Goal: Task Accomplishment & Management: Complete application form

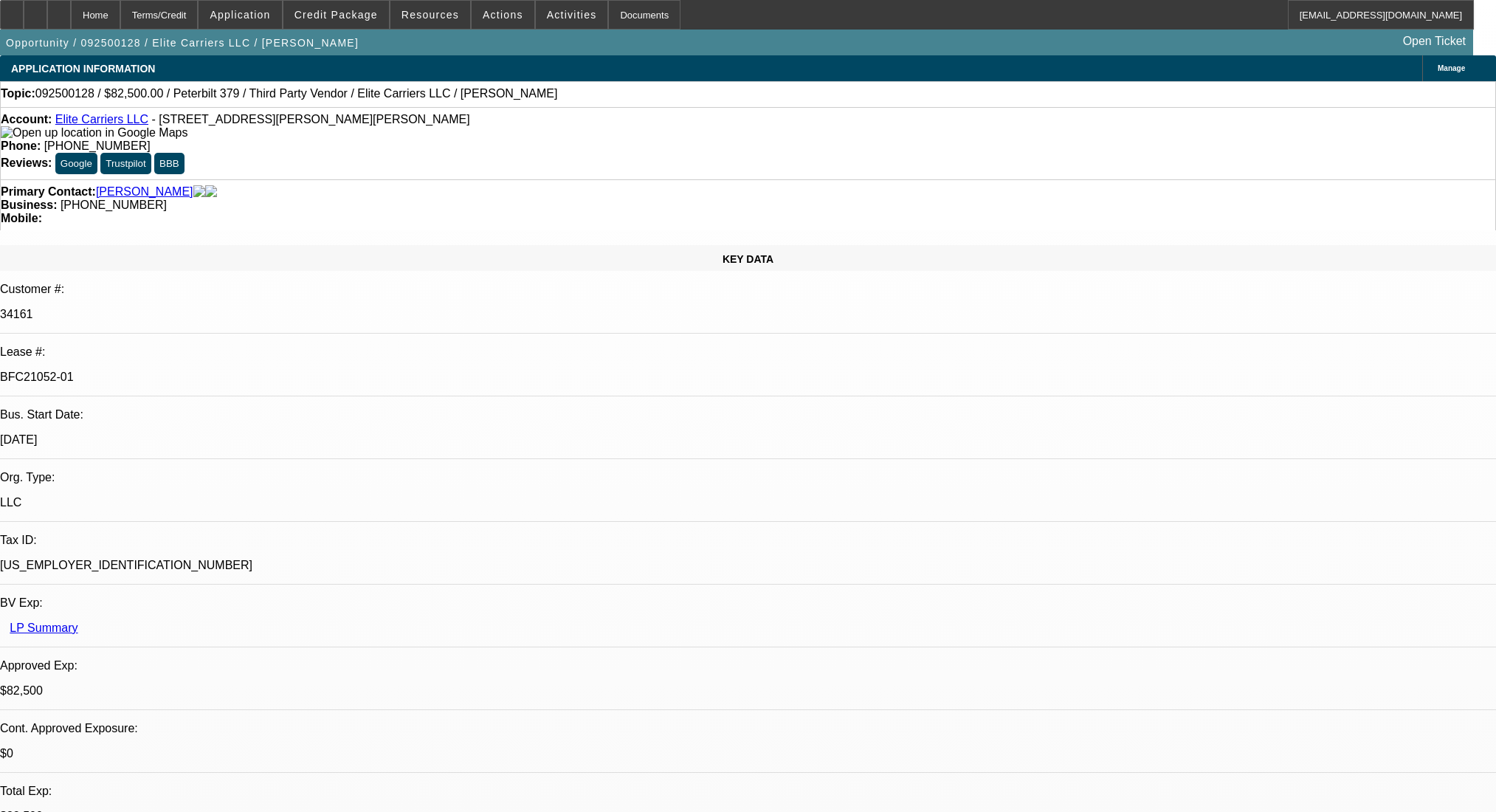
select select "0"
select select "2"
select select "0.1"
select select "4"
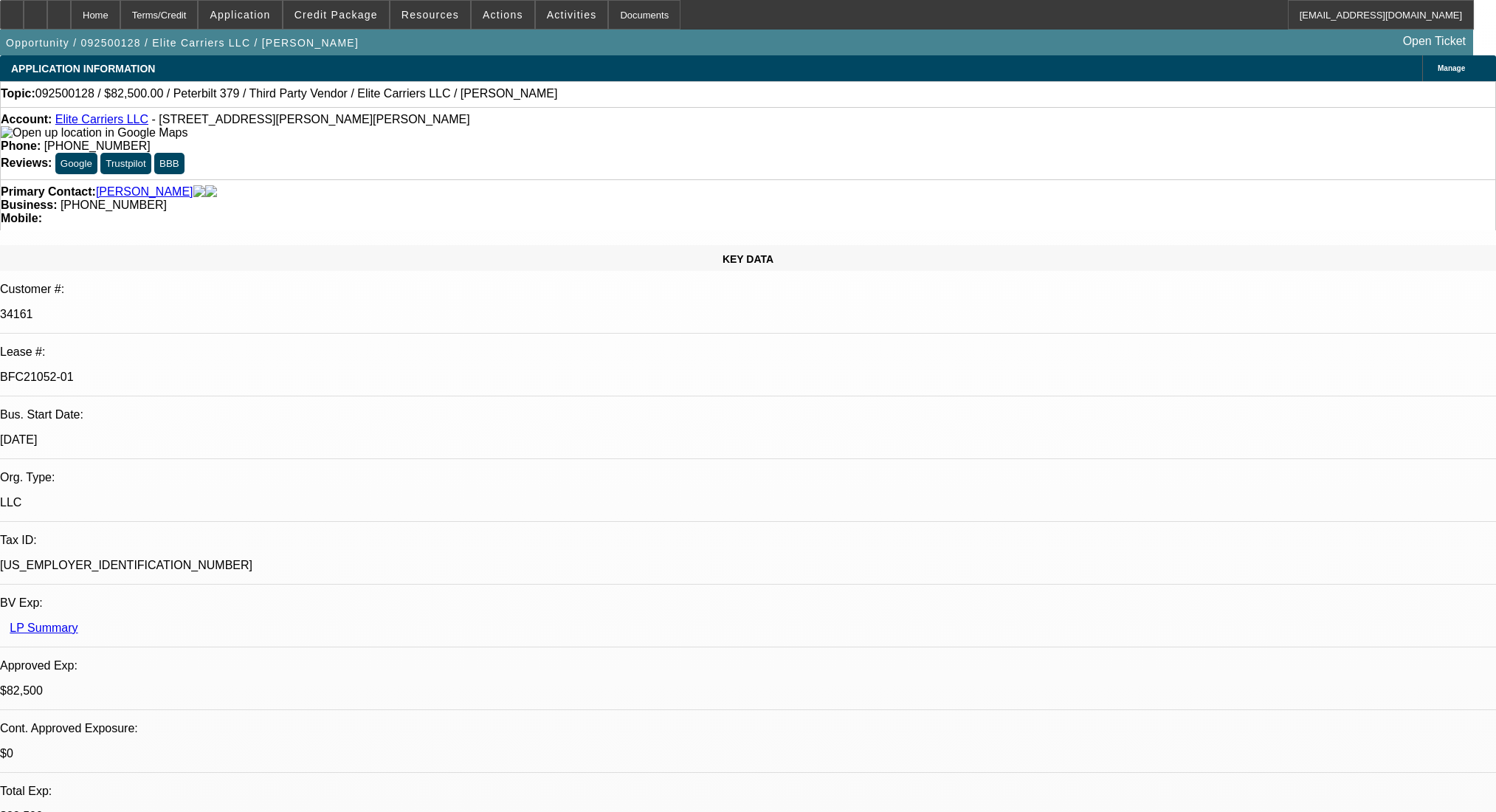
select select "0"
select select "2"
select select "0.1"
select select "4"
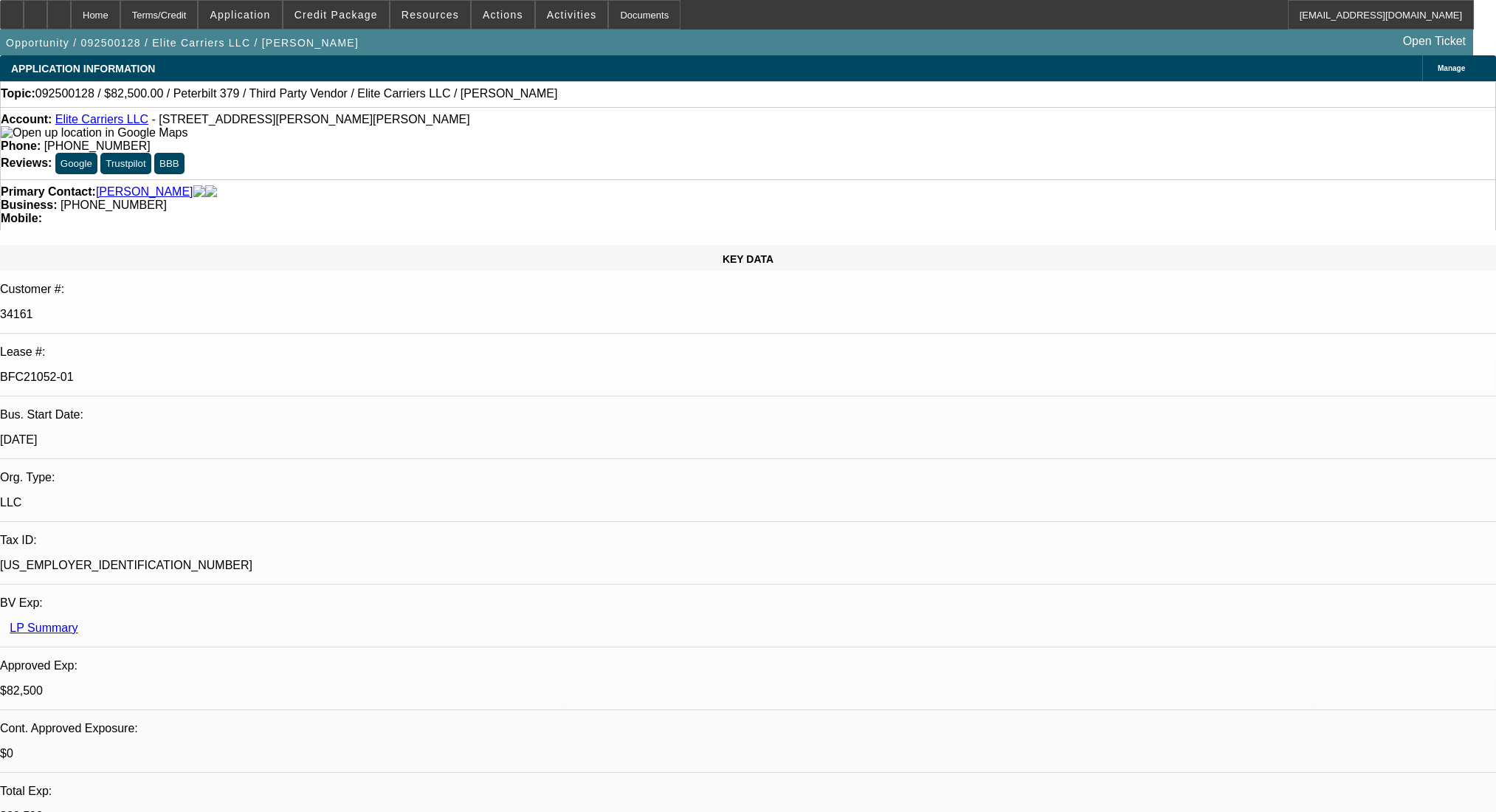
select select "0"
select select "2"
select select "0.1"
select select "4"
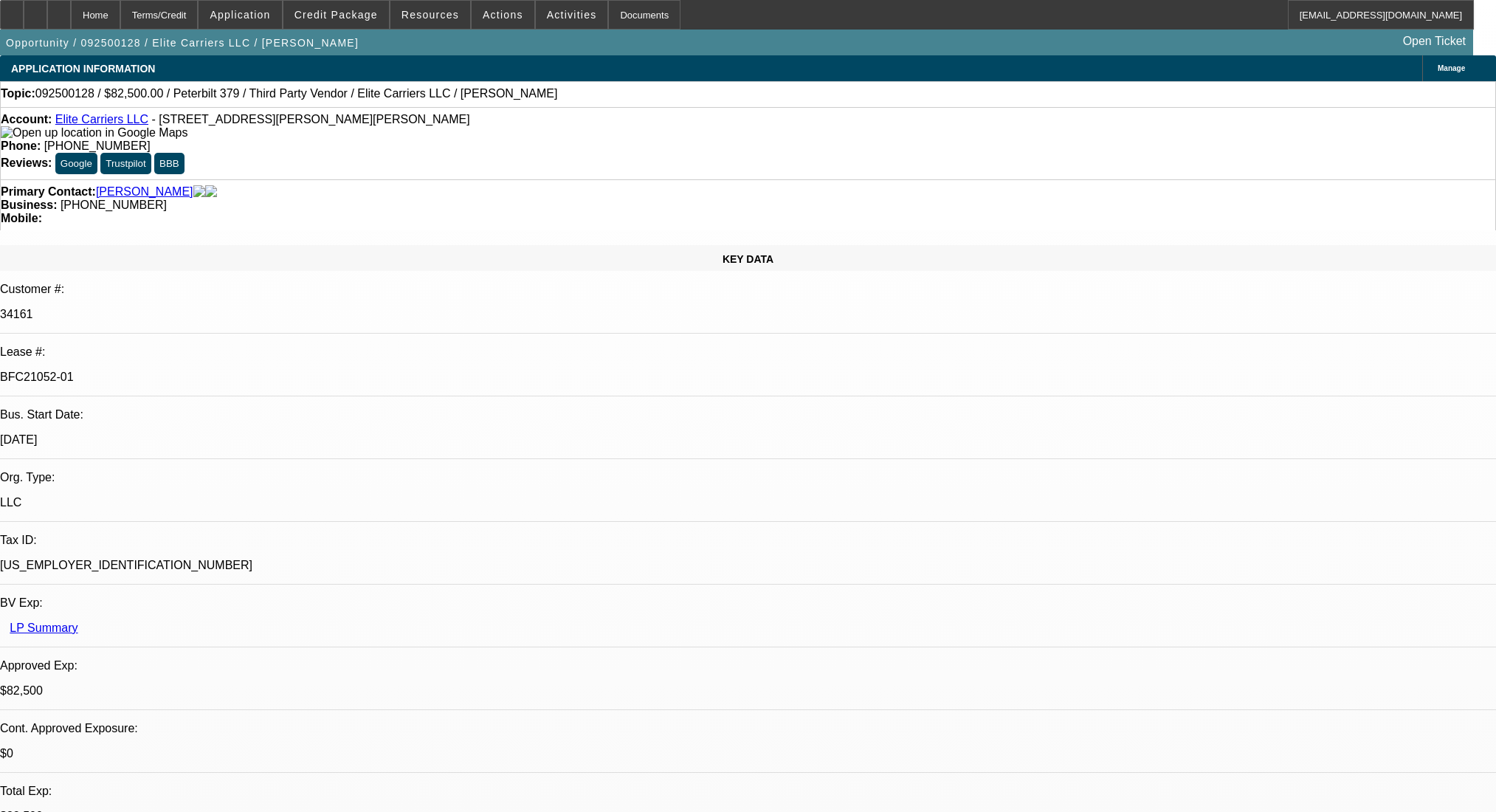
select select "0"
select select "2"
select select "0.1"
select select "4"
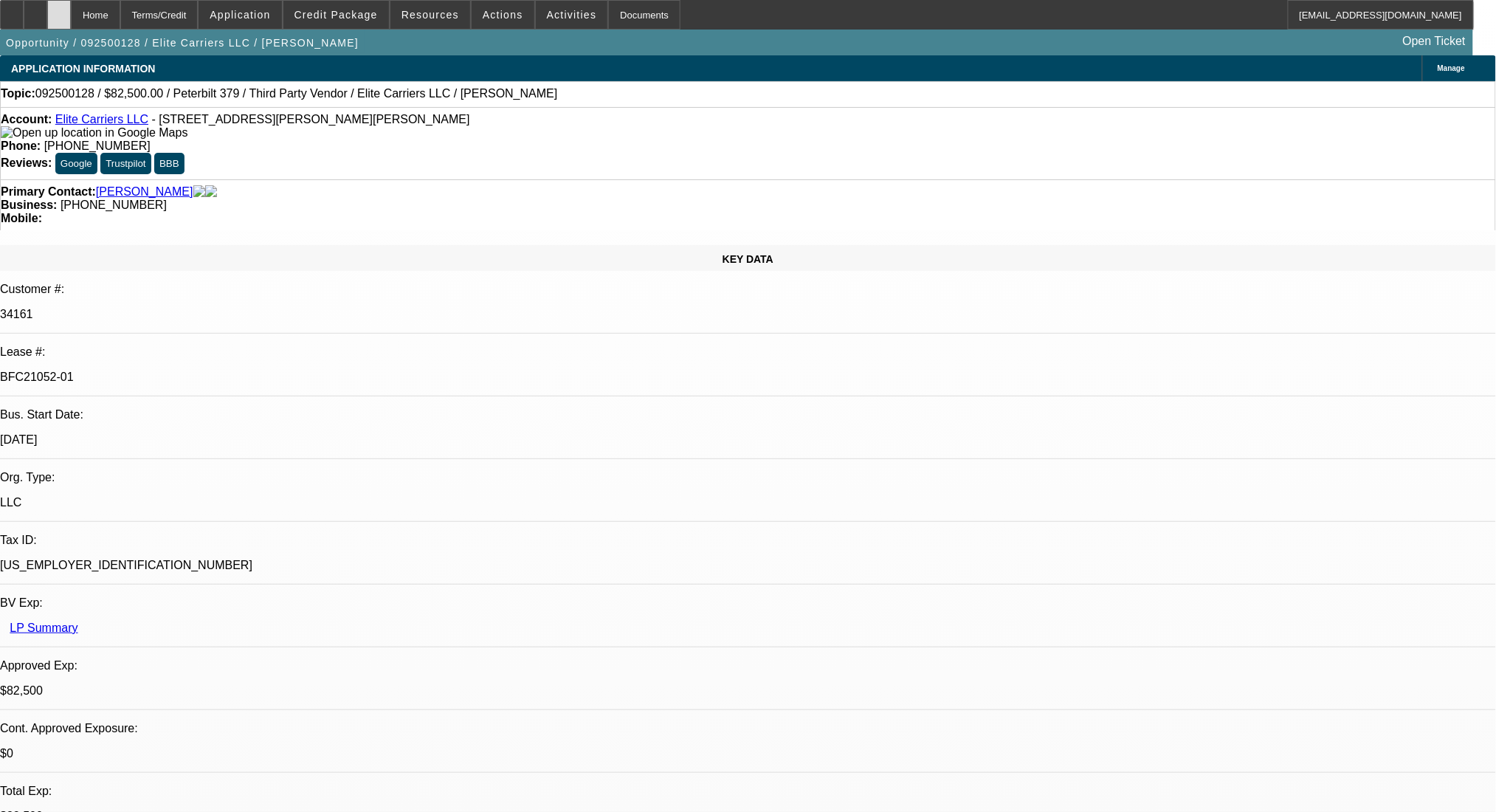
click at [71, 14] on div at bounding box center [59, 14] width 23 height 30
select select "0"
select select "2"
select select "0.1"
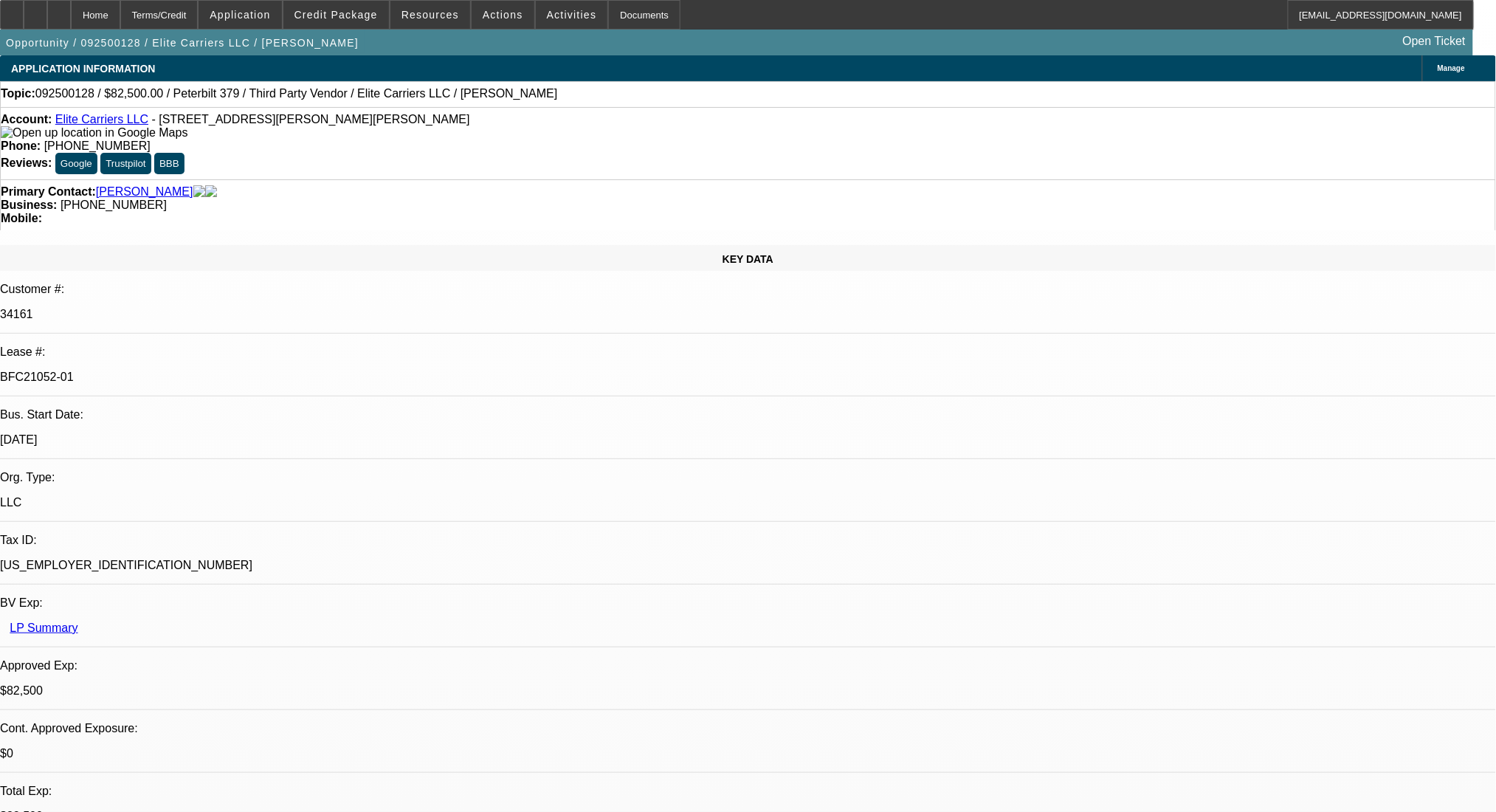
select select "4"
select select "0"
select select "2"
select select "0.1"
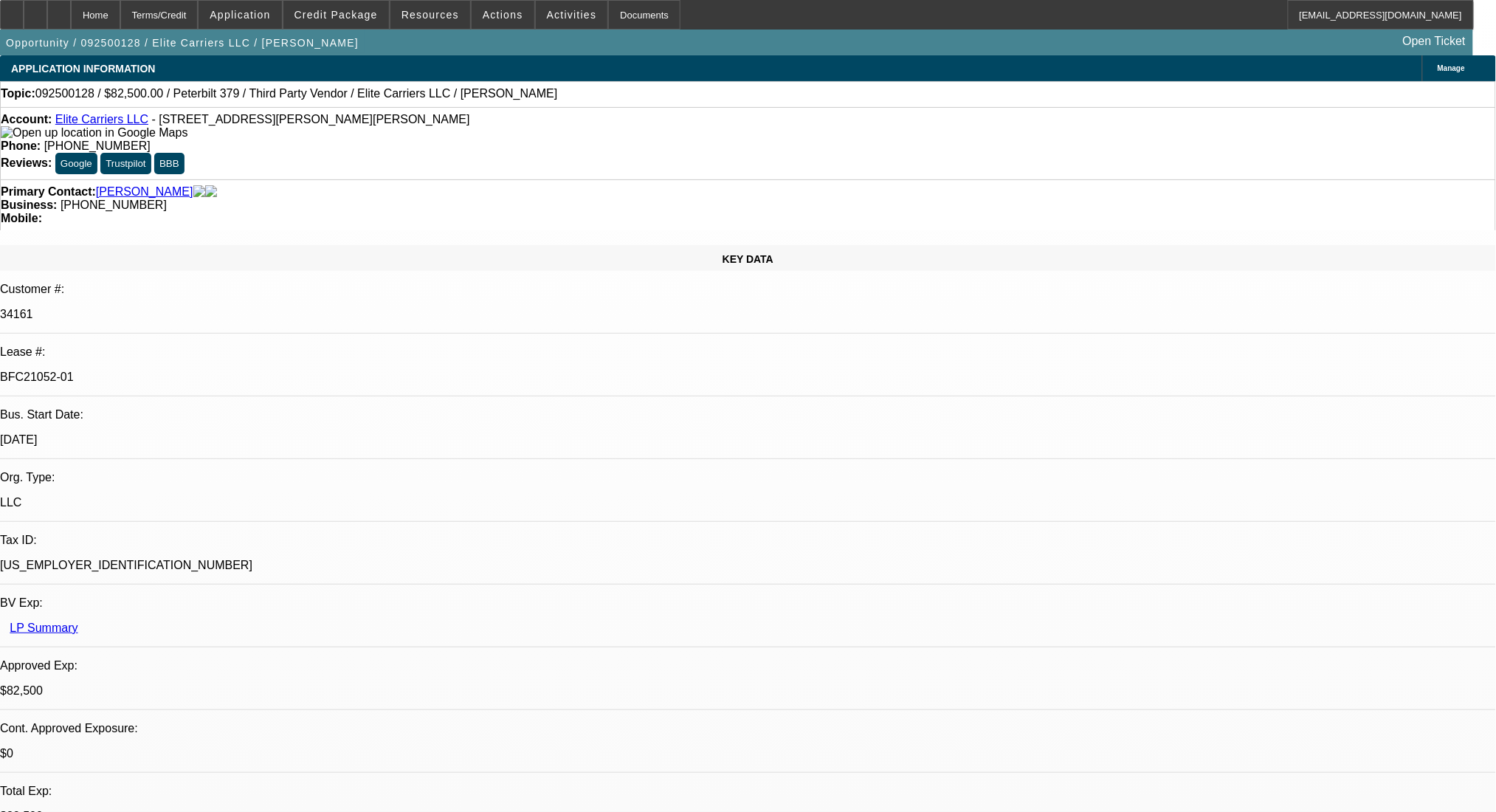
select select "4"
select select "0"
select select "2"
select select "0.1"
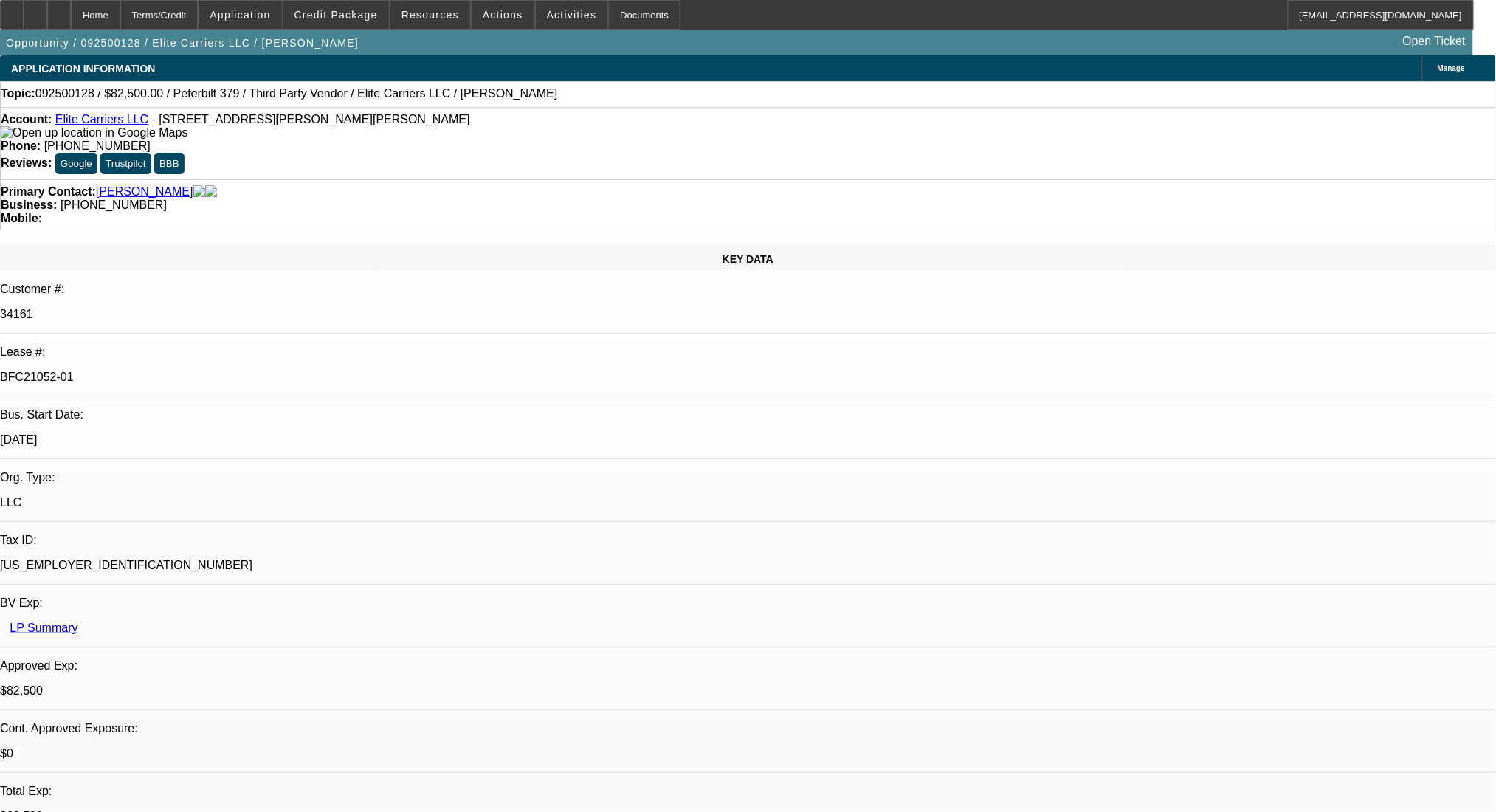
select select "4"
select select "0"
select select "2"
select select "0.1"
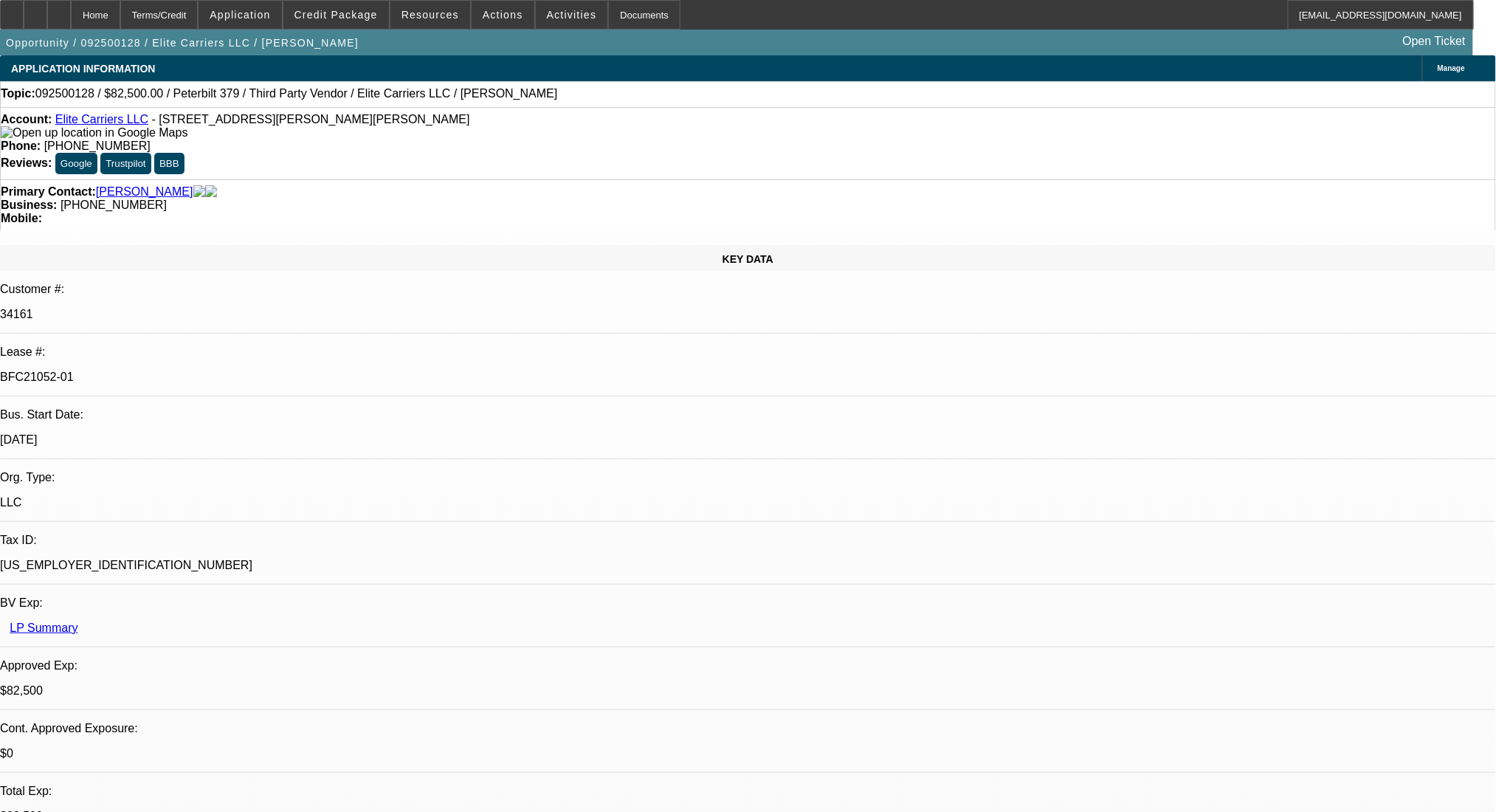
select select "4"
select select "0"
select select "2"
select select "0"
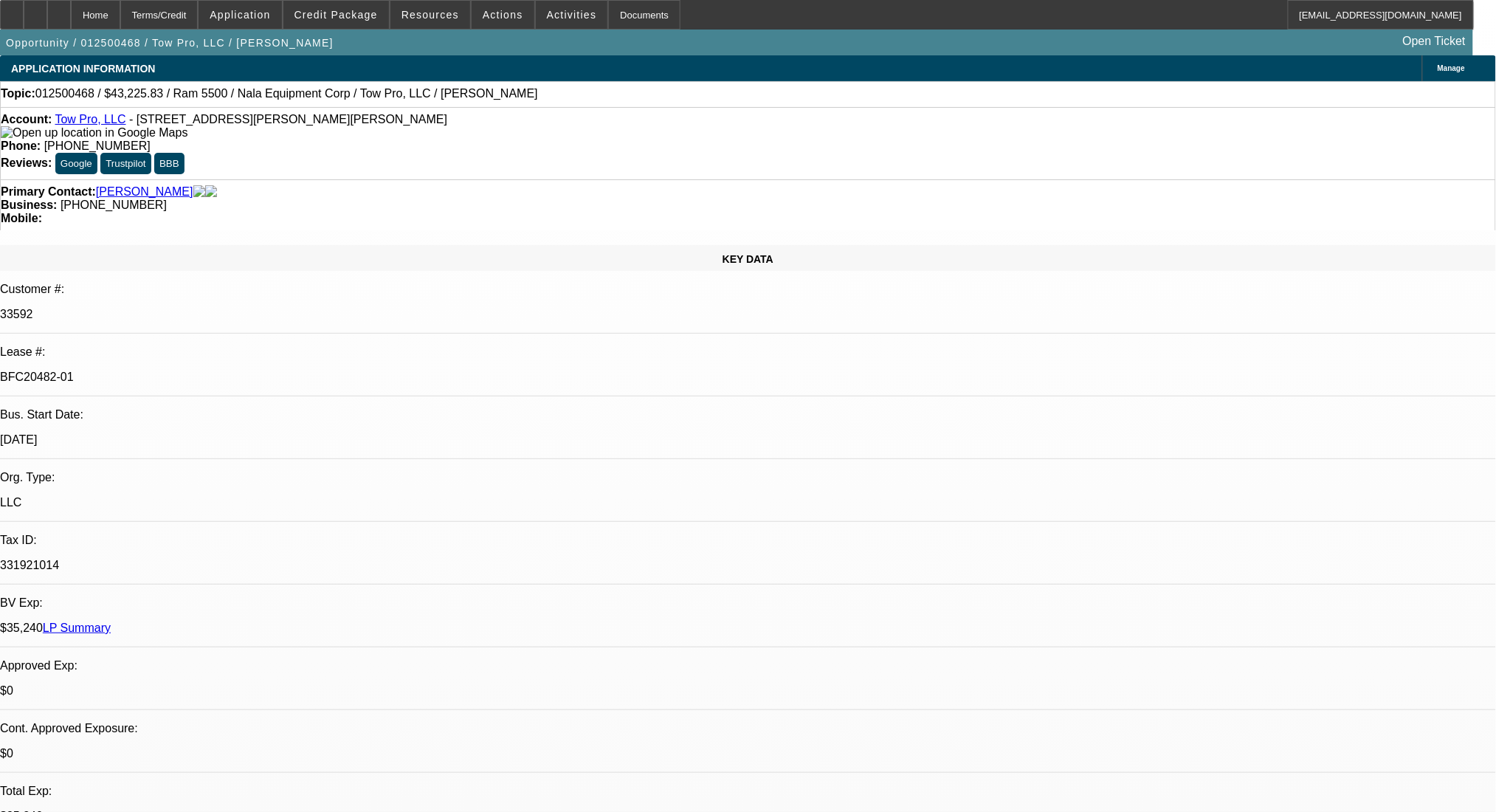
select select "6"
select select "0"
select select "2"
select select "0"
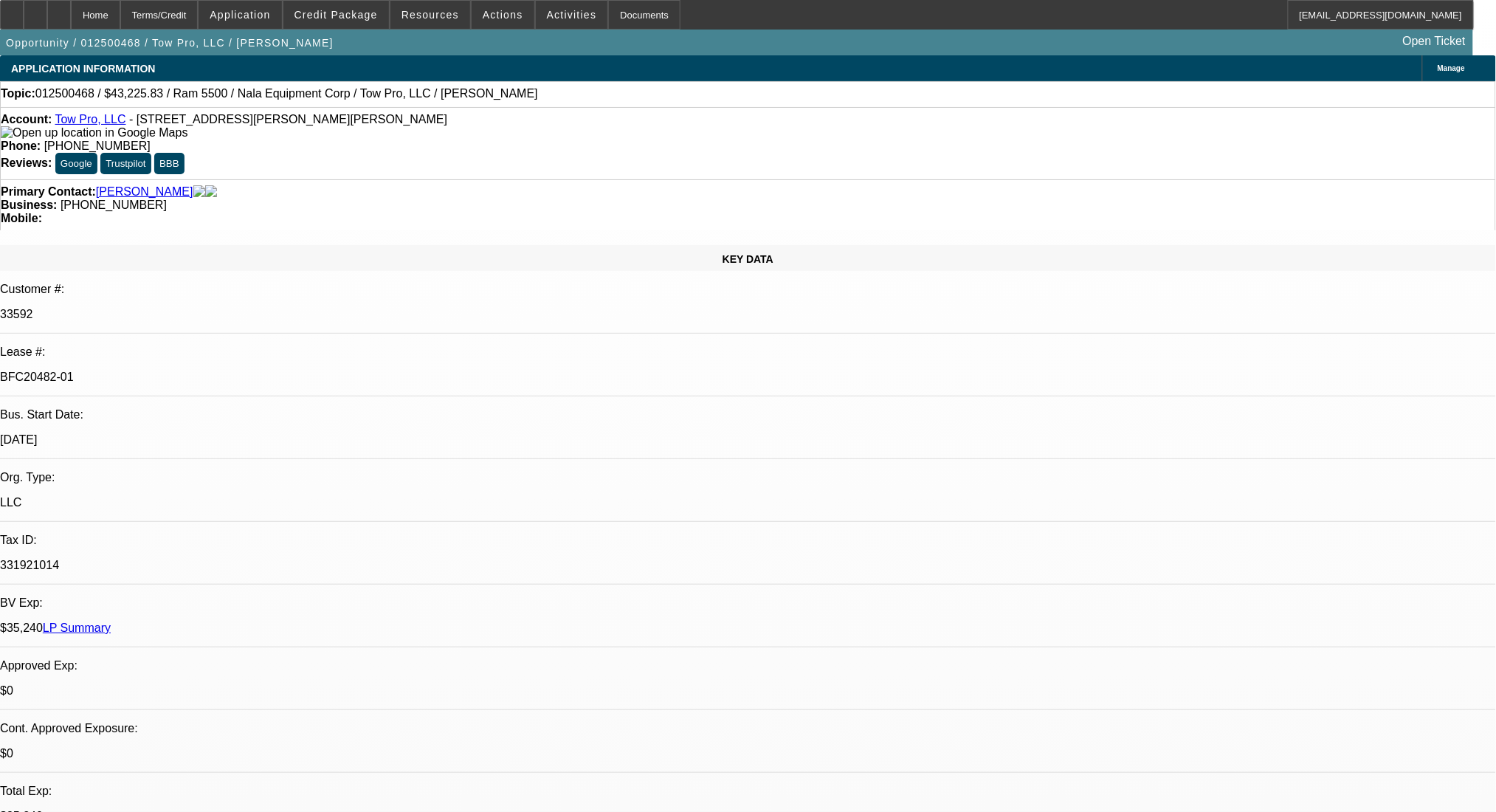
select select "6"
select select "0"
select select "2"
select select "0"
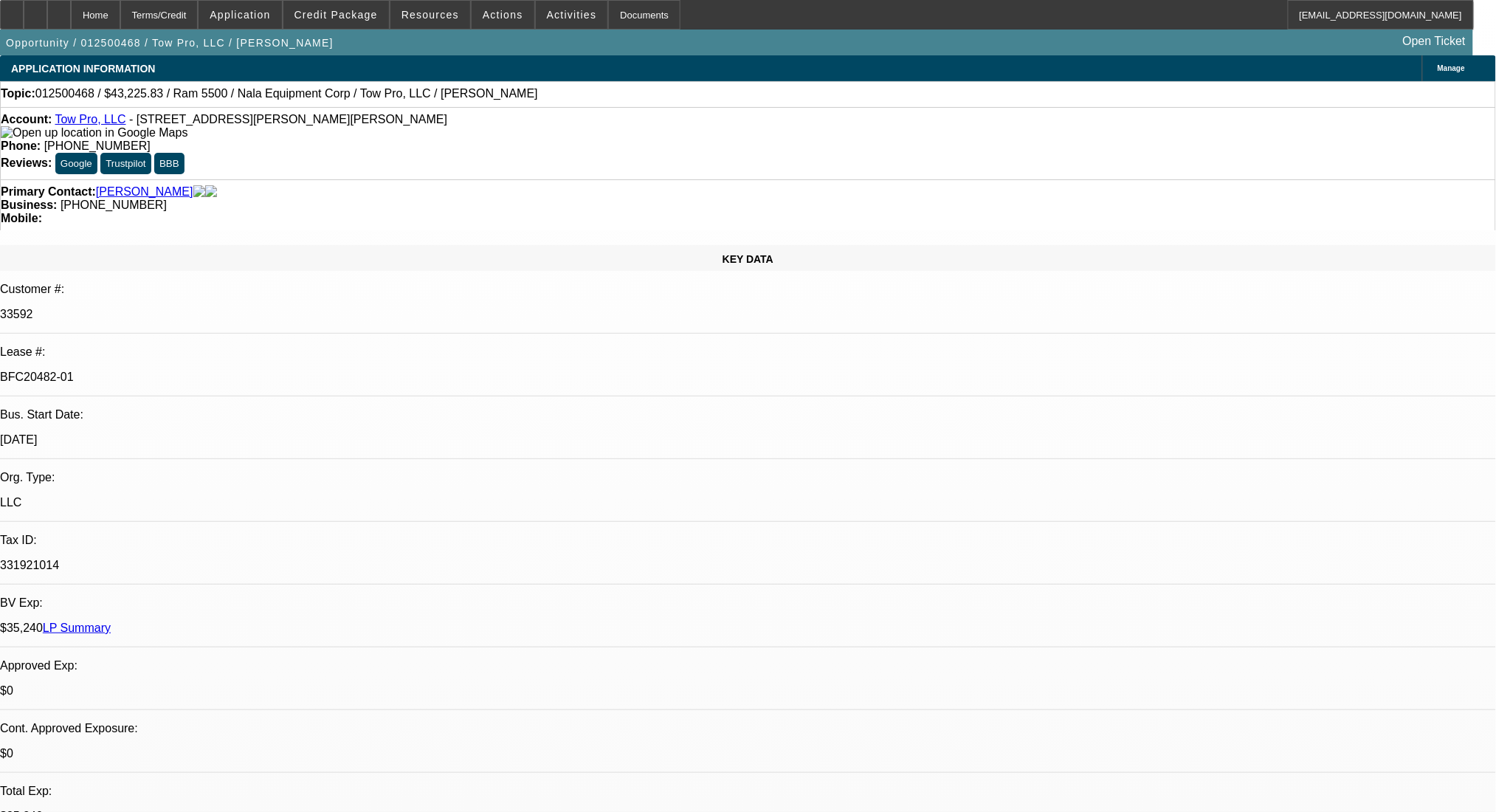
select select "6"
select select "0"
select select "2"
select select "0"
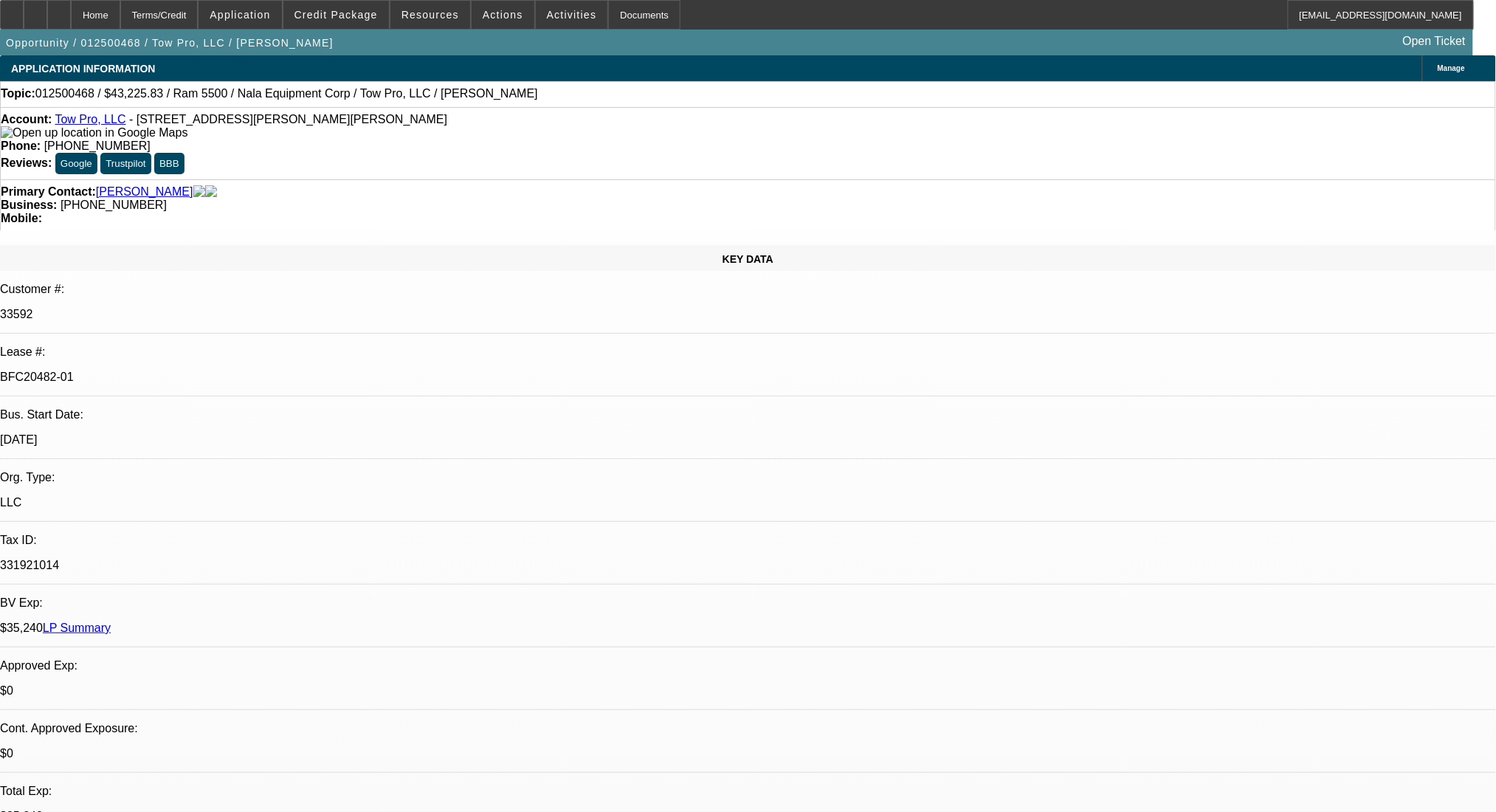
select select "6"
click at [176, 14] on div "Terms/Credit" at bounding box center [159, 14] width 78 height 30
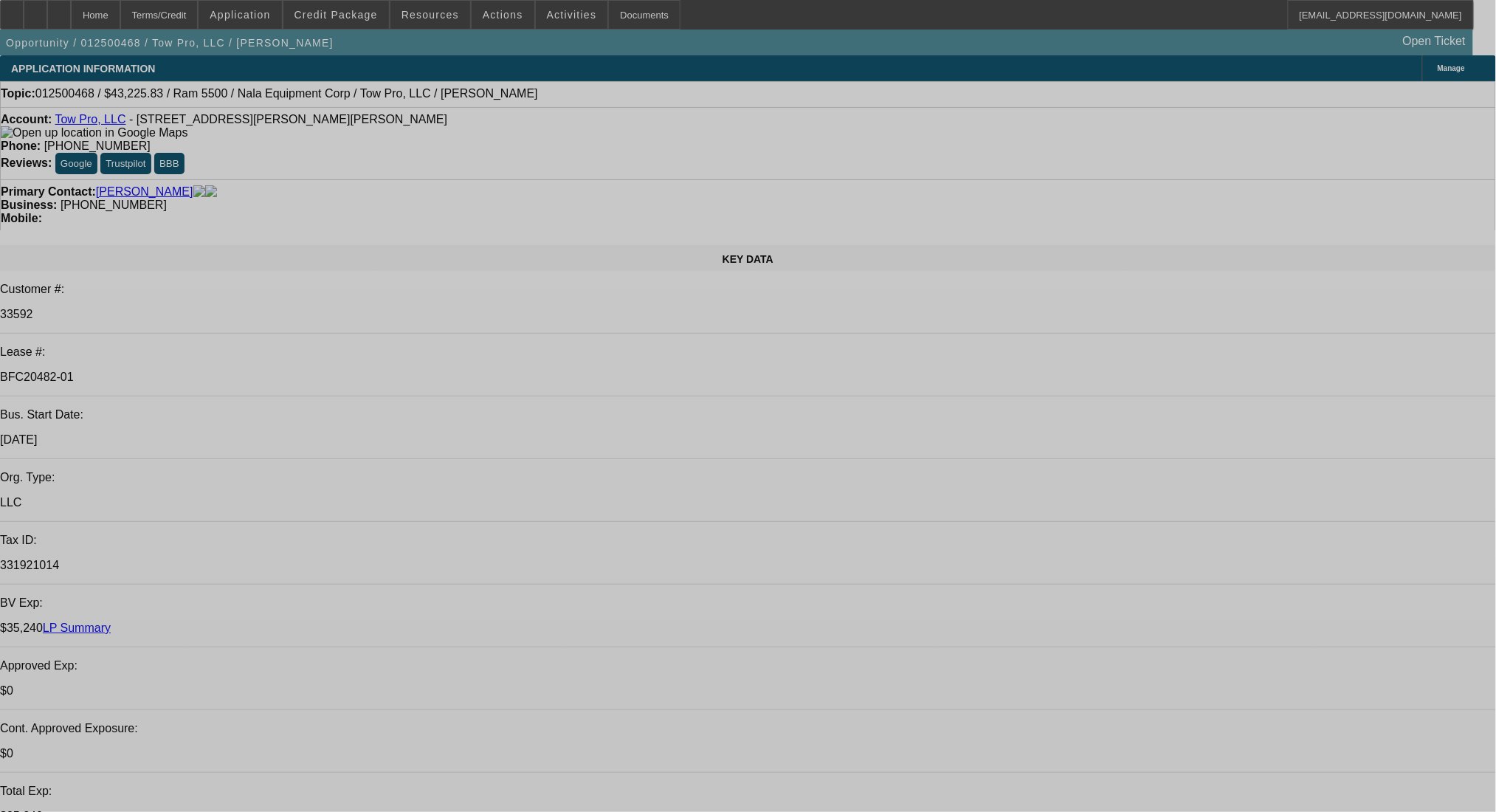
select select "0"
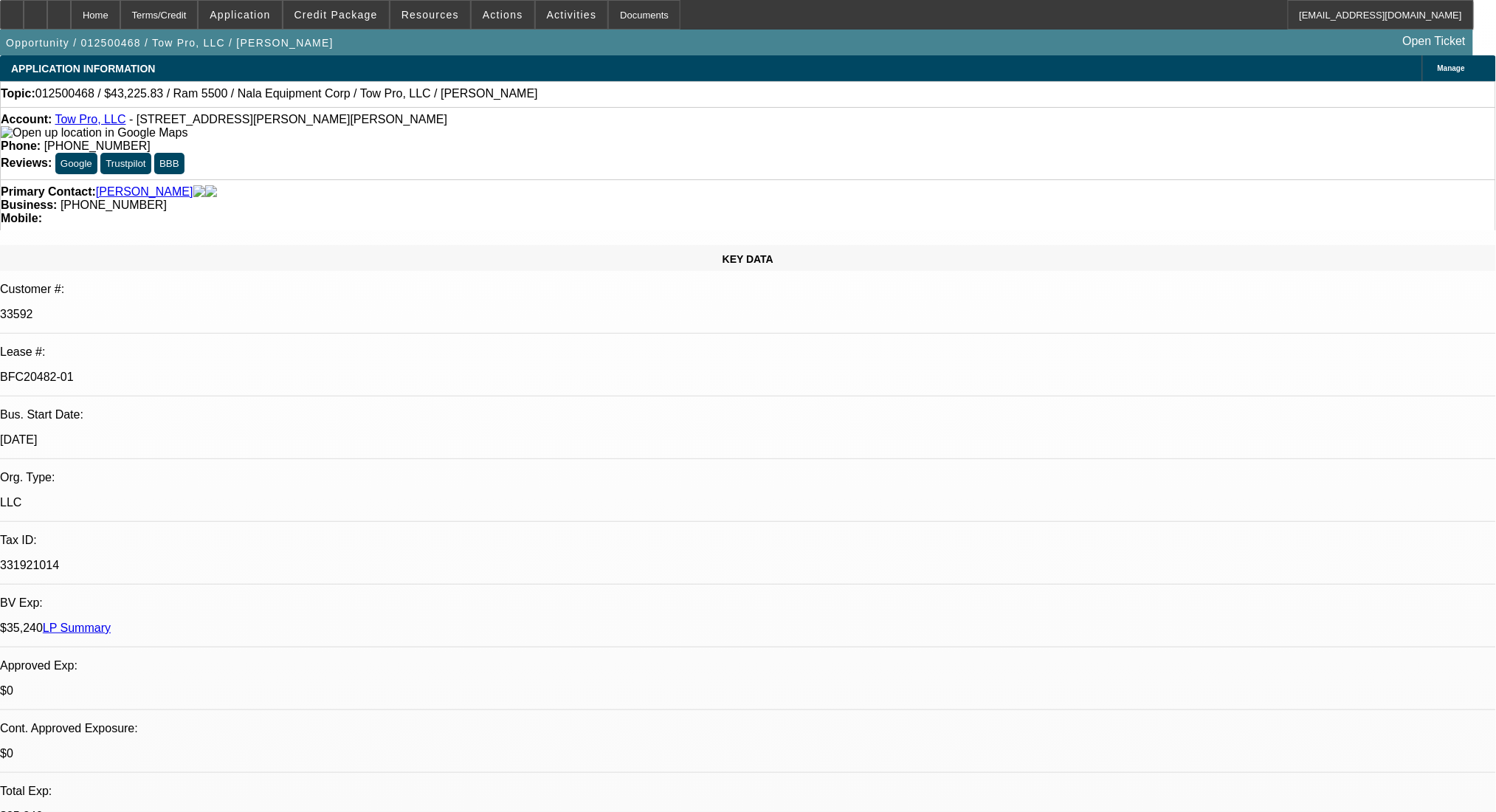
select select "2"
select select "0"
select select "6"
select select "0"
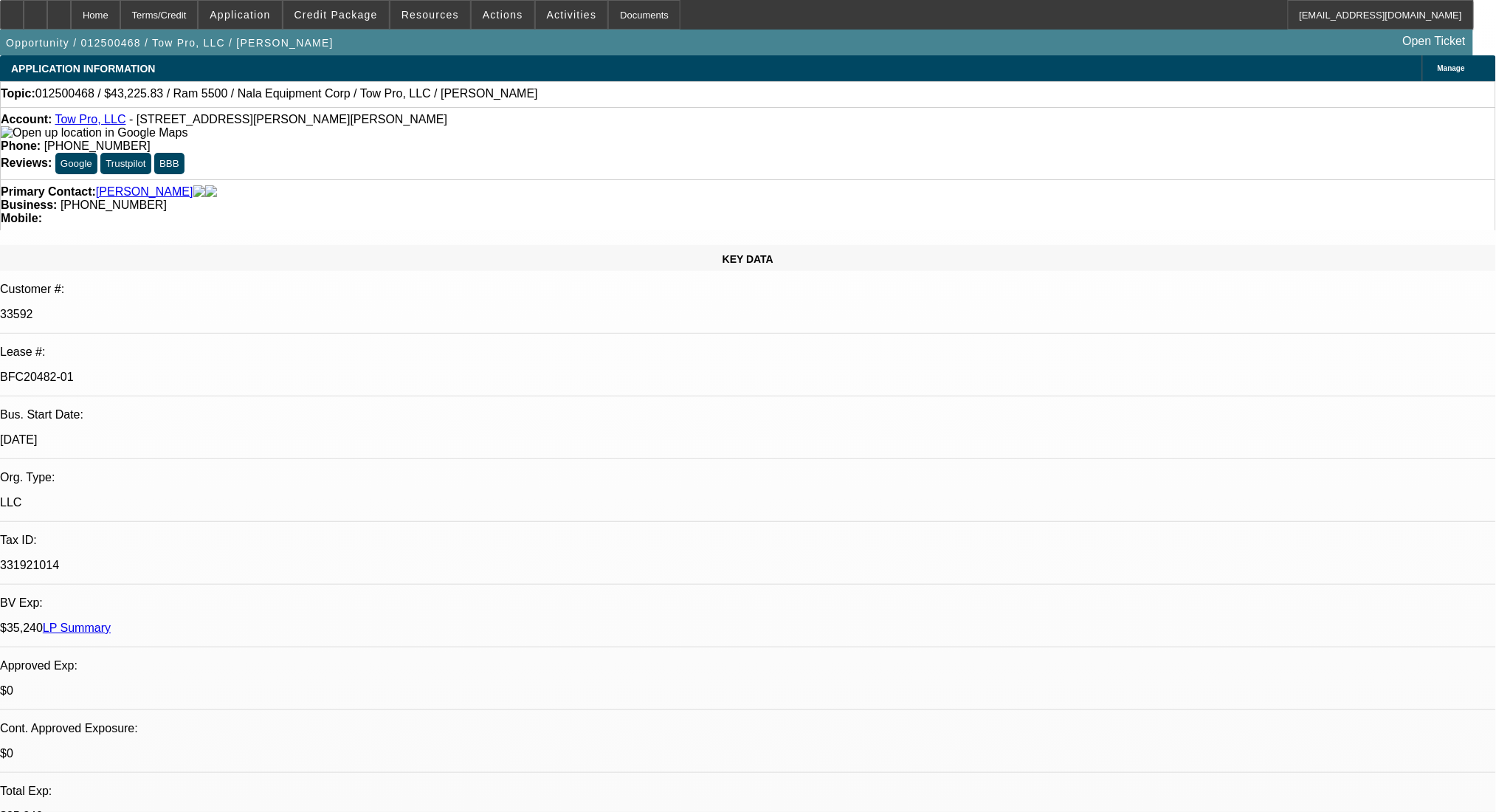
select select "2"
select select "0"
select select "6"
select select "0"
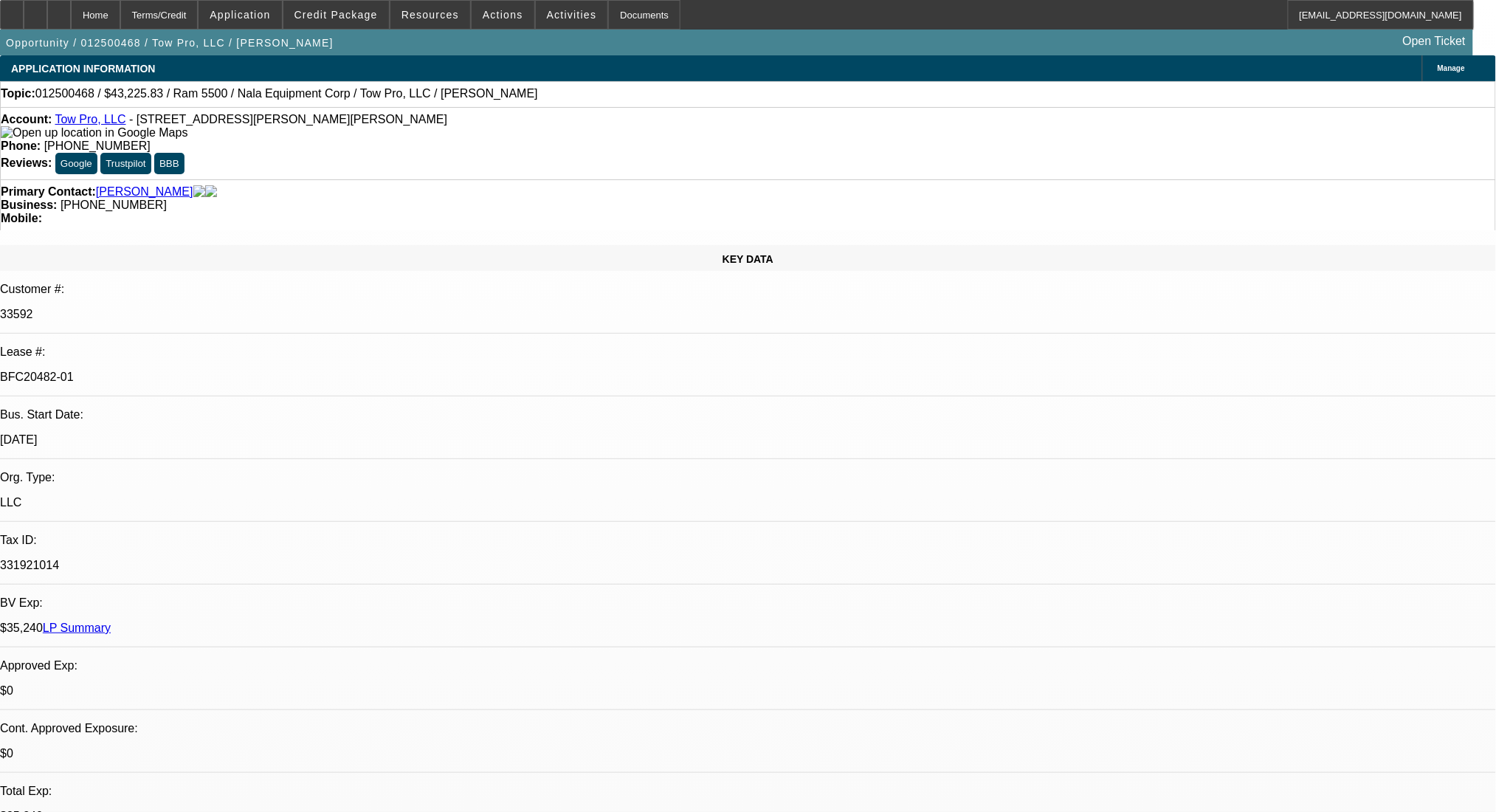
select select "2"
select select "0"
select select "6"
select select "0"
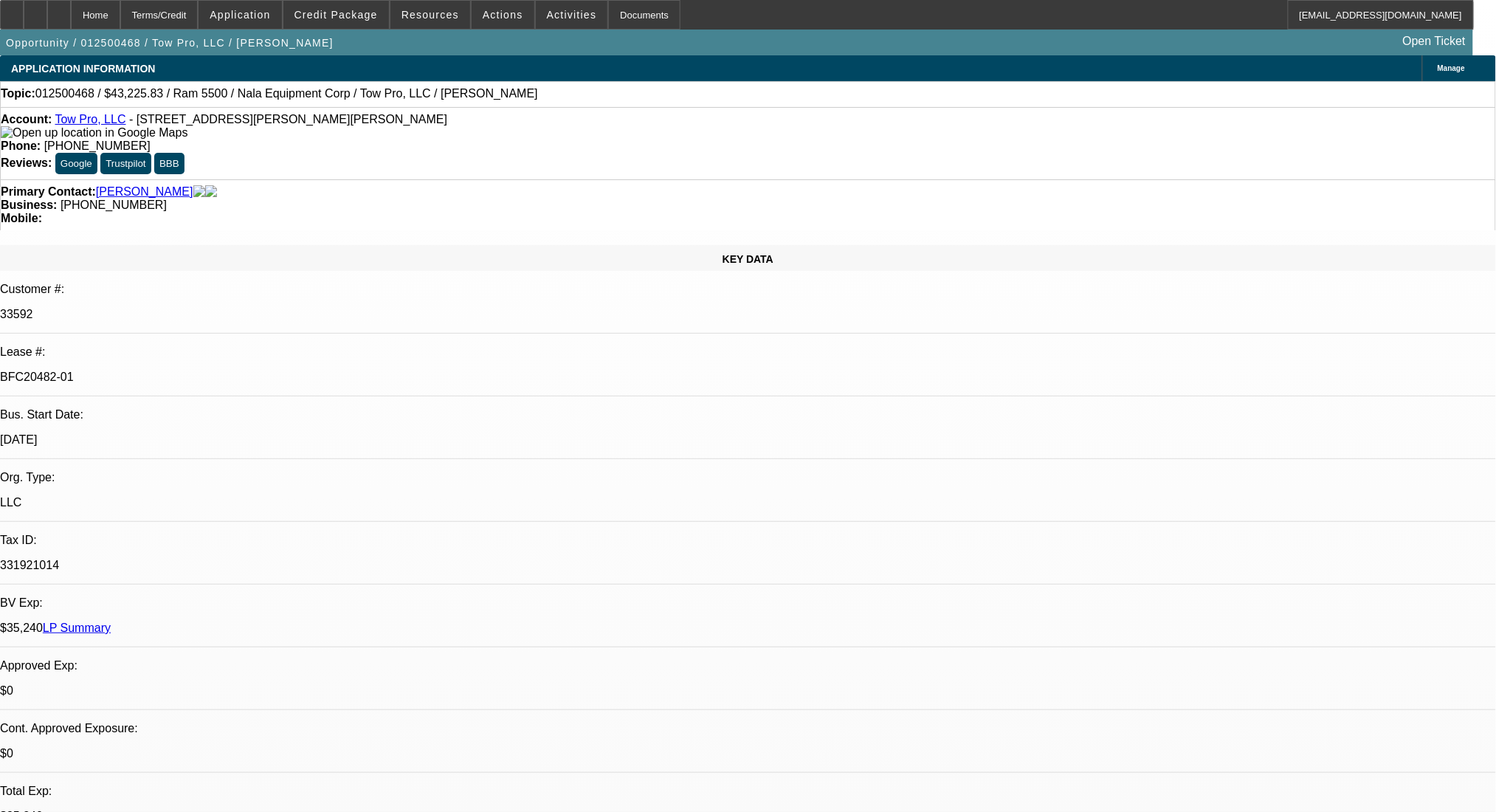
select select "2"
select select "0"
select select "6"
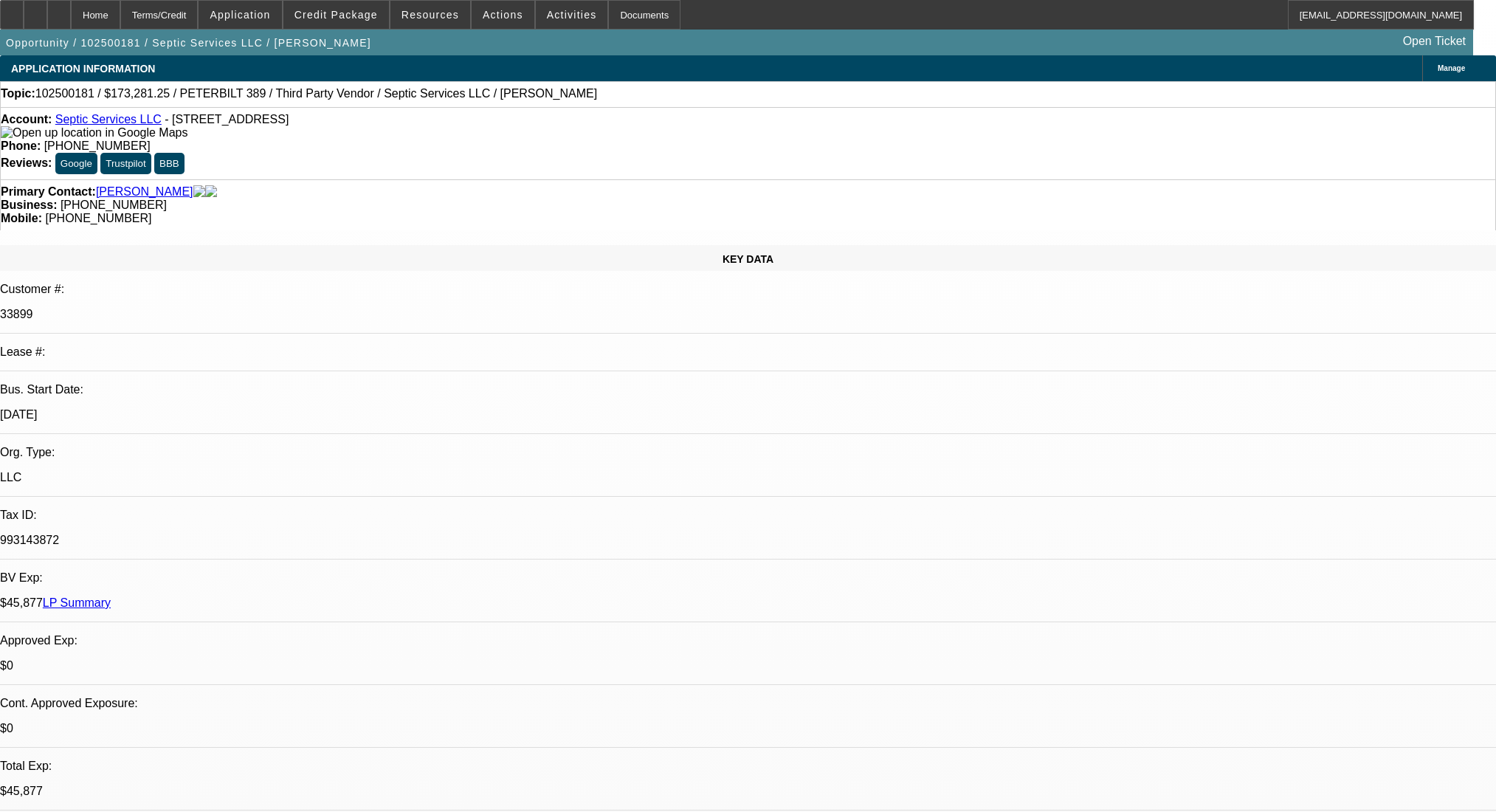
select select "0"
select select "2"
select select "0"
select select "6"
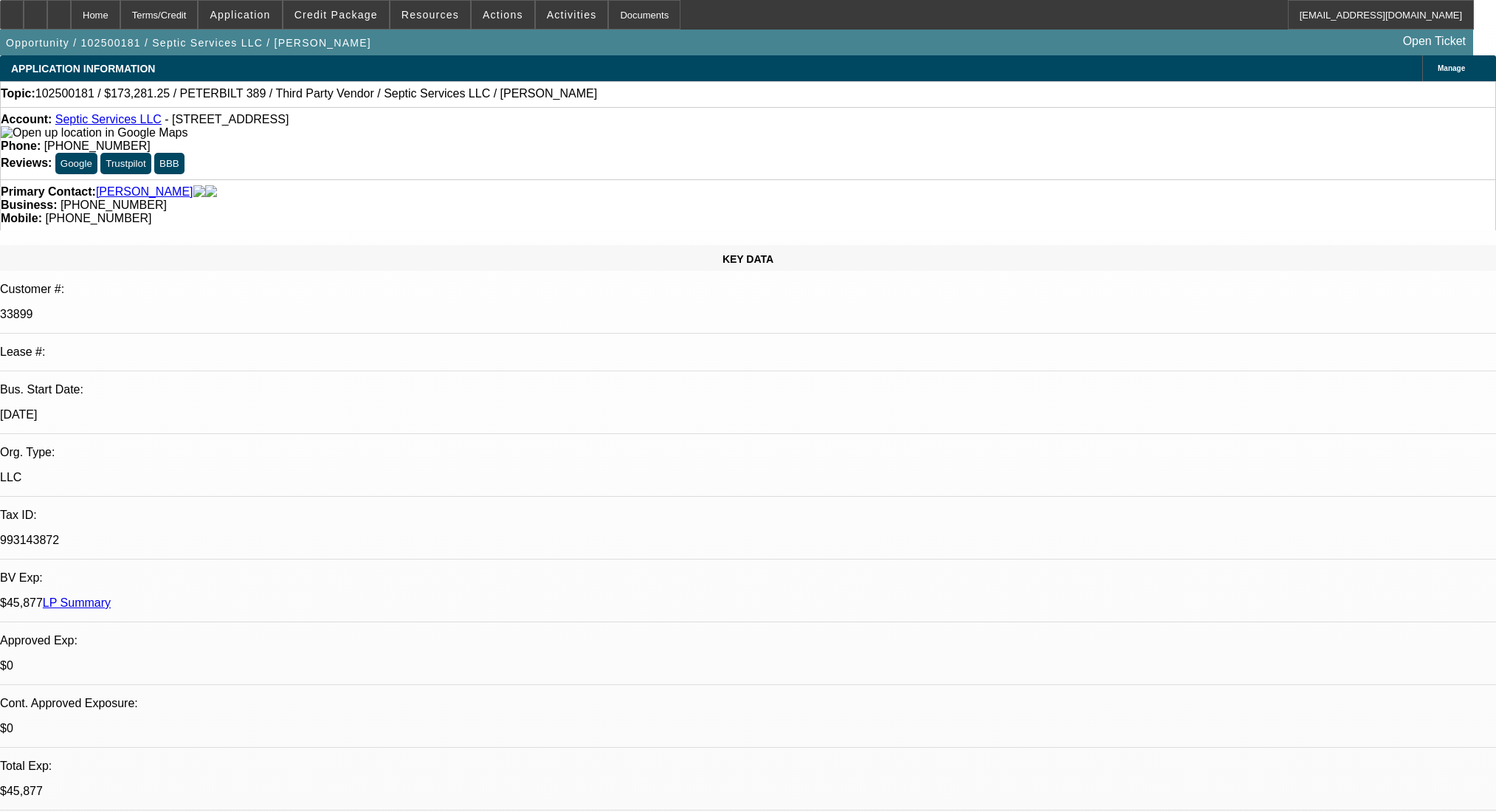
scroll to position [759, 0]
select select "0"
select select "2"
select select "0.1"
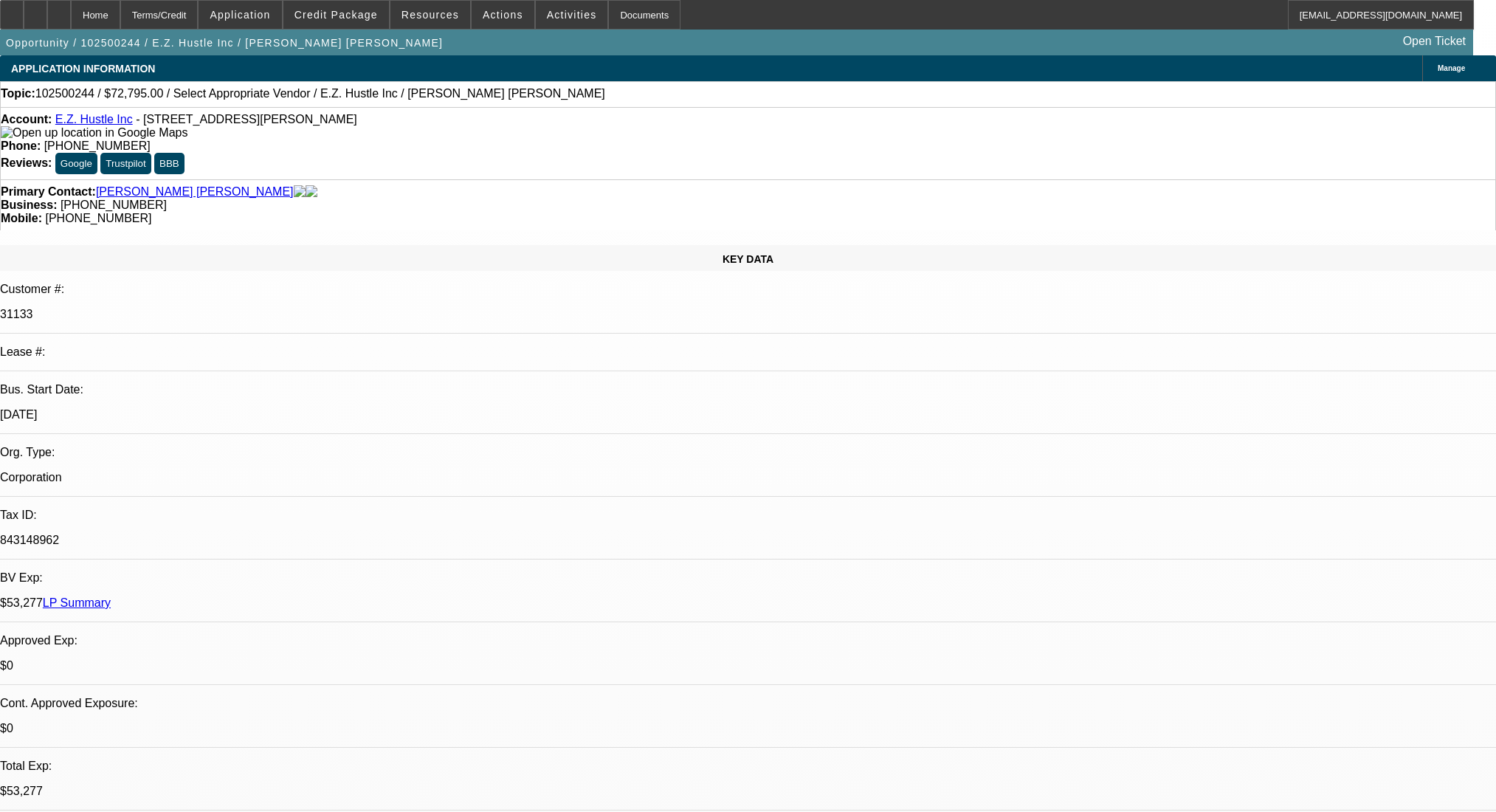
select select "4"
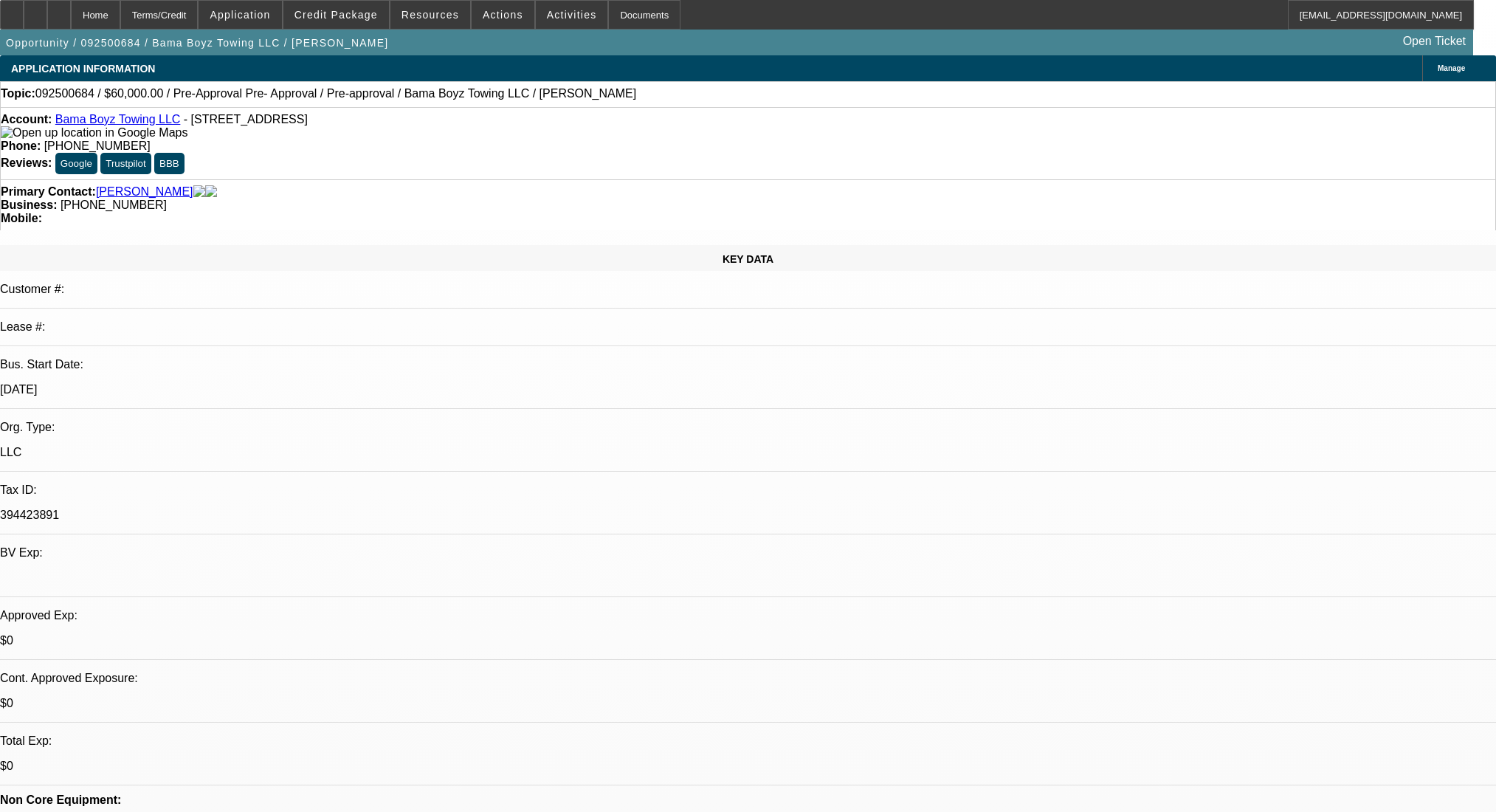
select select "0"
select select "2"
select select "0.1"
select select "4"
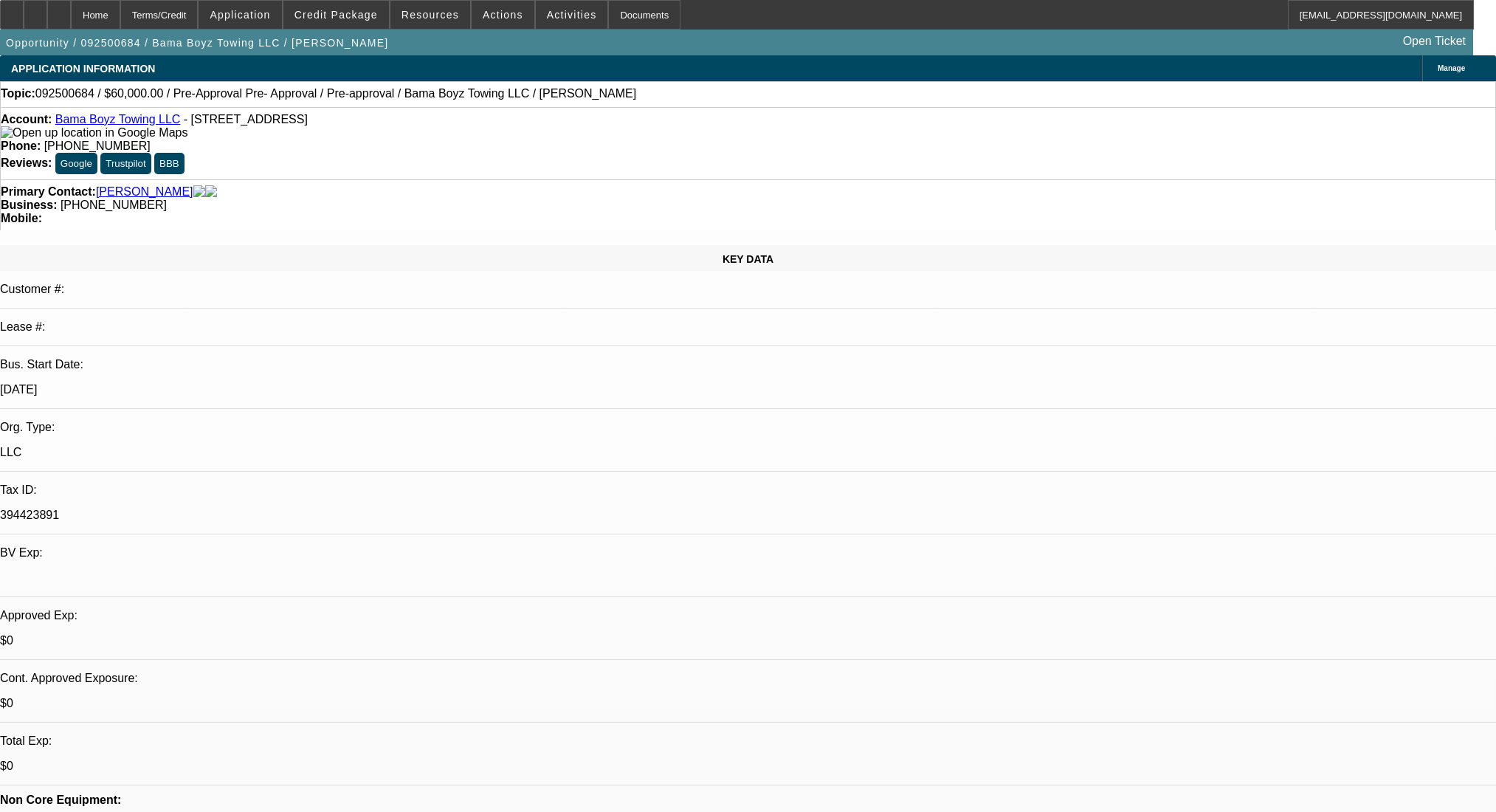
select select "0.2"
select select "2"
select select "0.1"
select select "4"
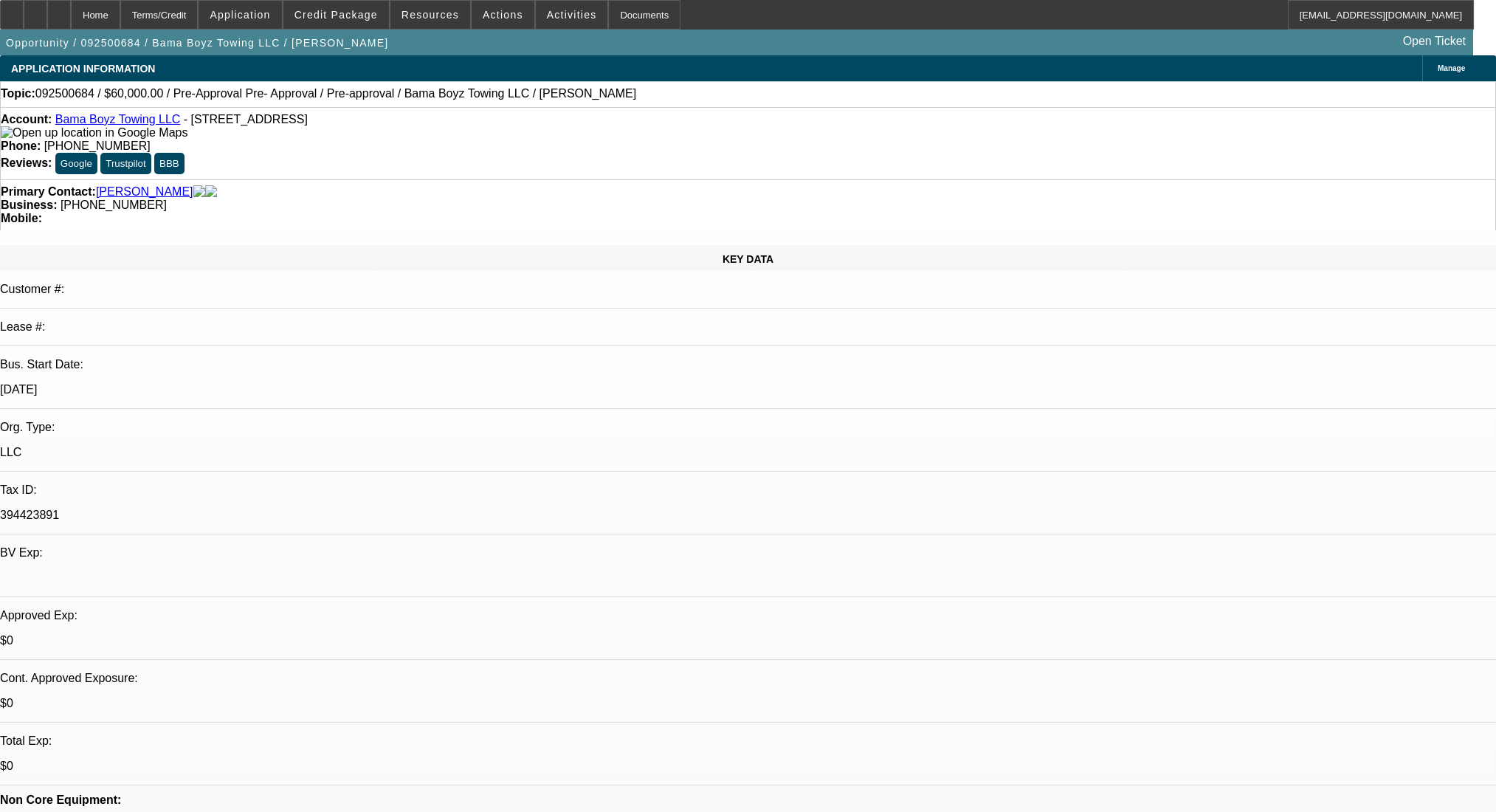
select select "0"
select select "2"
select select "0.1"
select select "4"
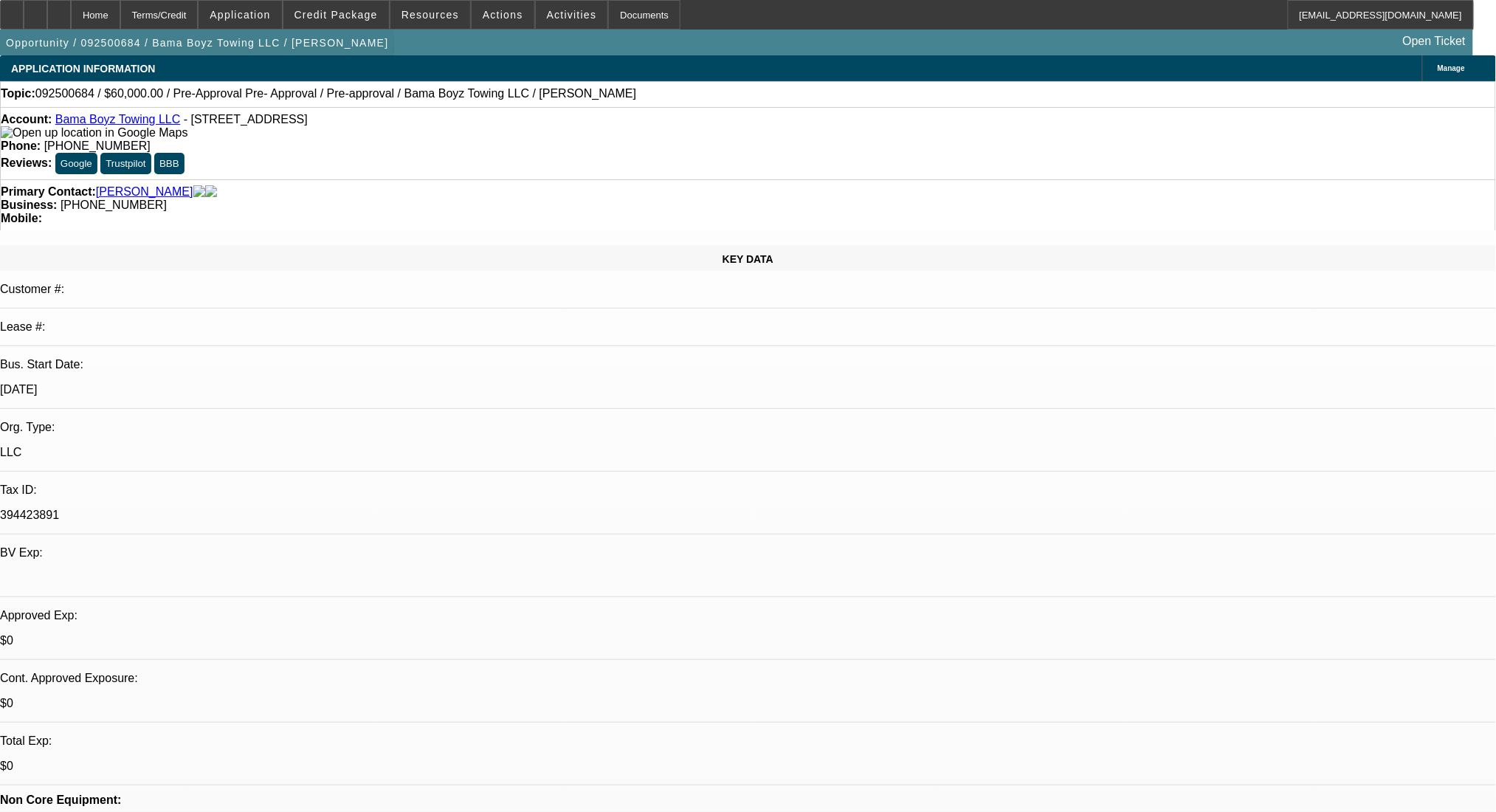
drag, startPoint x: 88, startPoint y: 14, endPoint x: 140, endPoint y: 60, distance: 69.4
click at [59, 10] on icon at bounding box center [59, 10] width 0 height 0
select select "0"
select select "2"
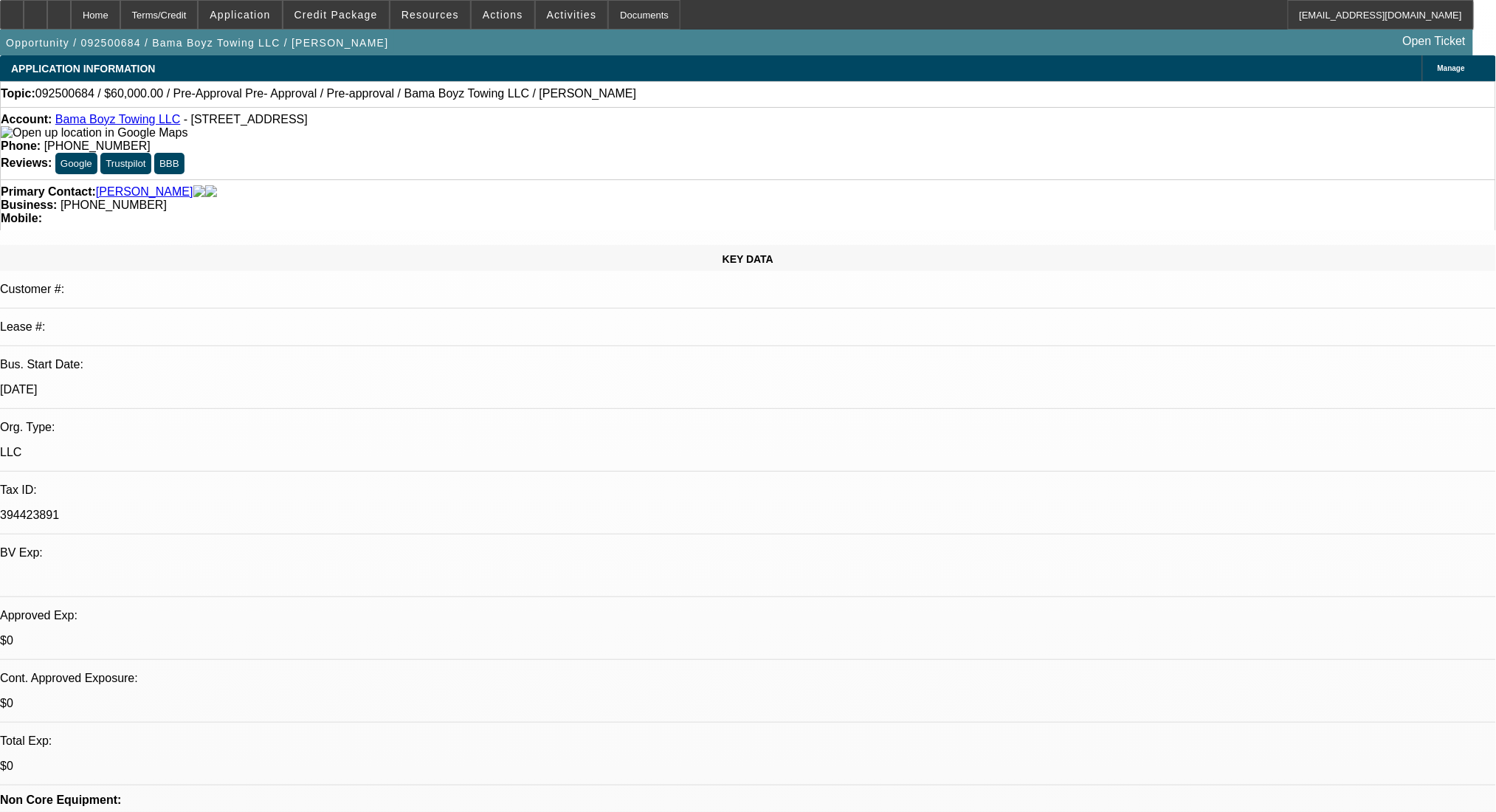
select select "0.1"
select select "4"
select select "0.2"
select select "2"
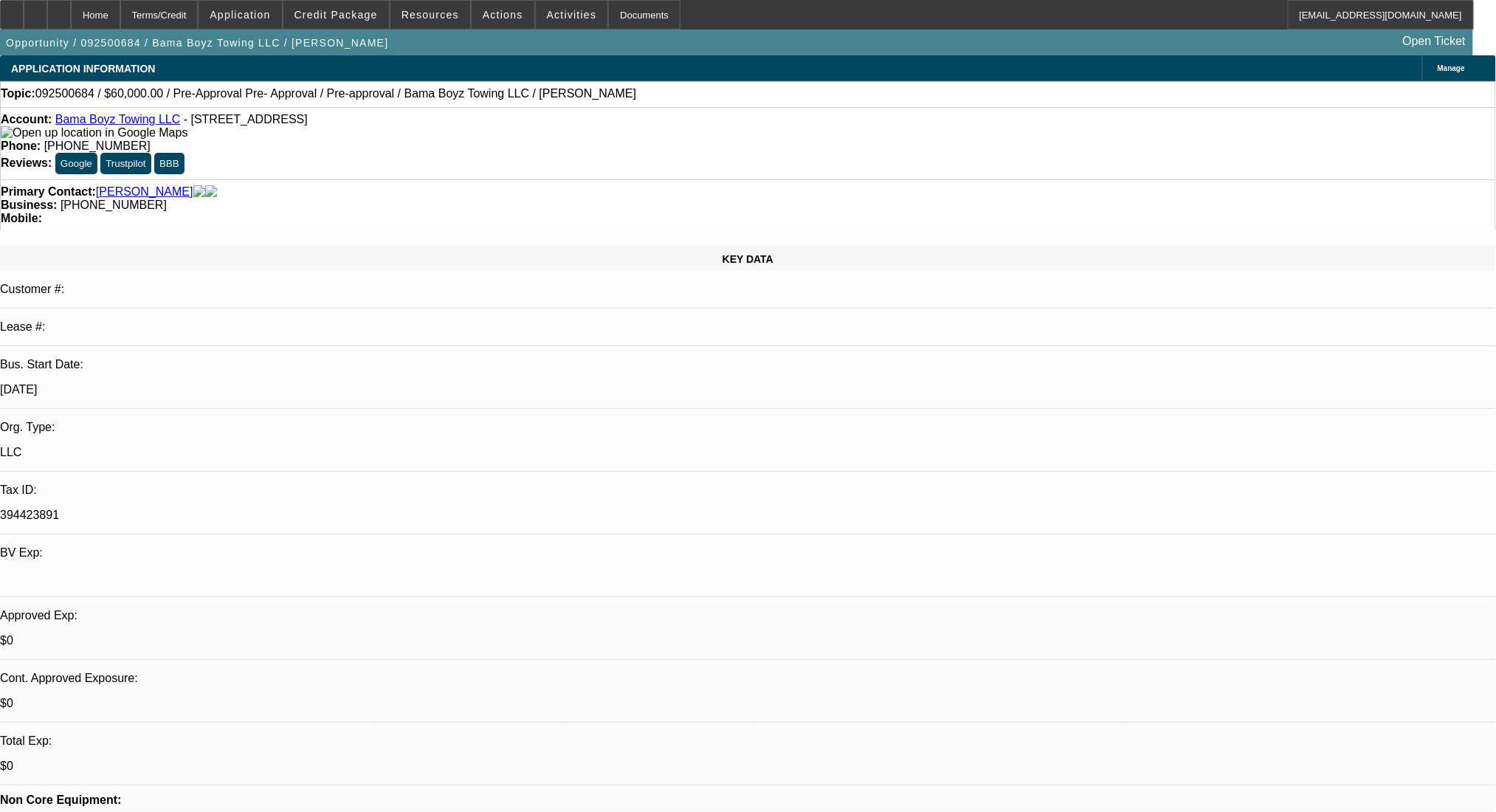
select select "0.1"
select select "4"
select select "0"
select select "2"
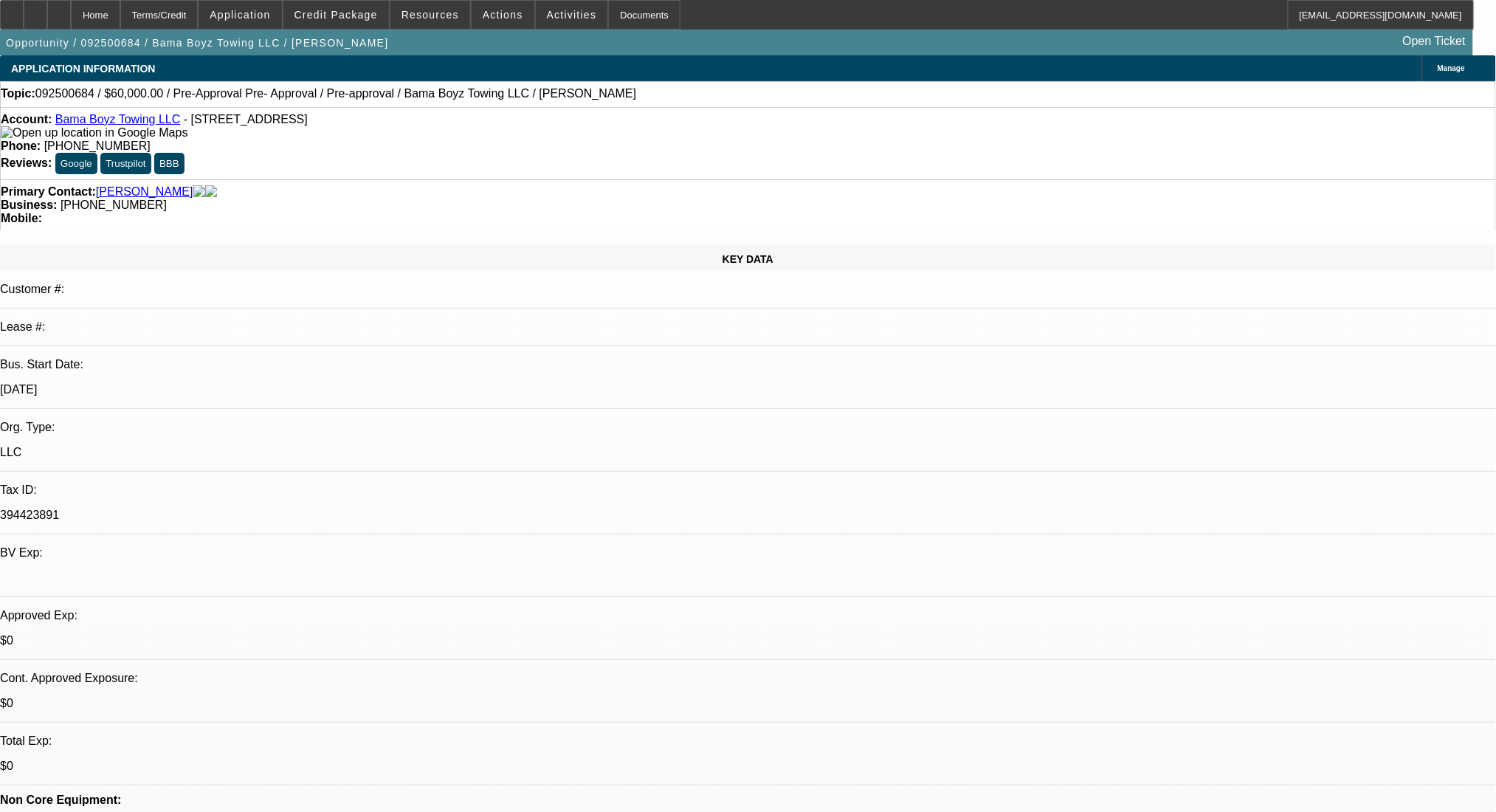
select select "0.1"
select select "4"
